Goal: Entertainment & Leisure: Consume media (video, audio)

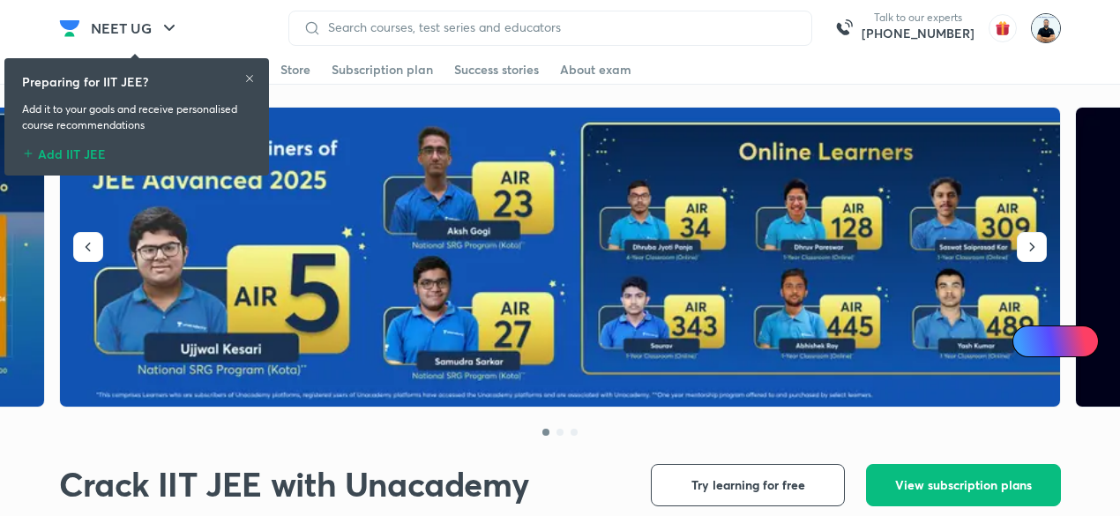
click at [1050, 34] on img at bounding box center [1046, 28] width 30 height 30
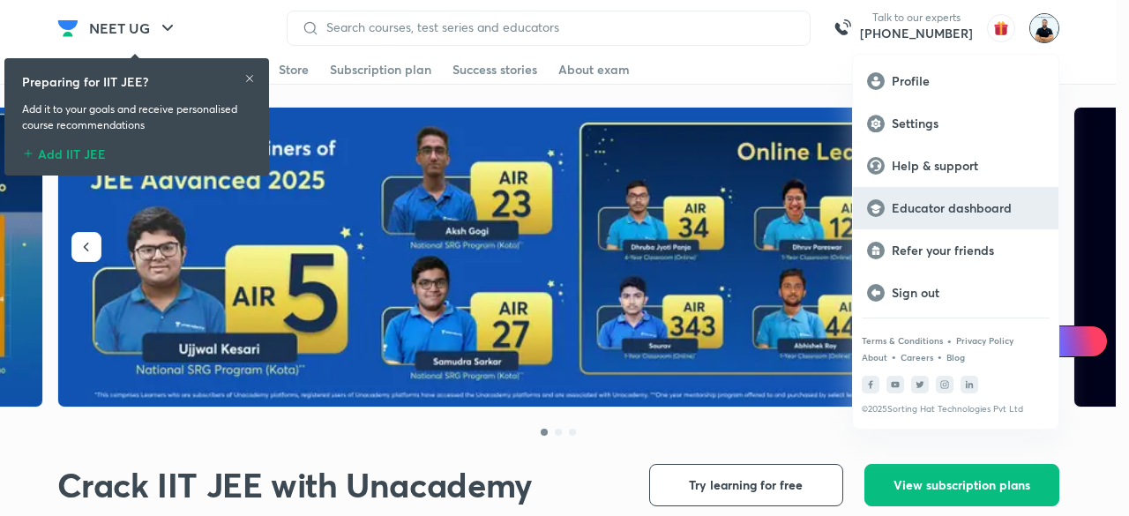
click at [948, 210] on p "Educator dashboard" at bounding box center [968, 208] width 153 height 16
